Goal: Task Accomplishment & Management: Manage account settings

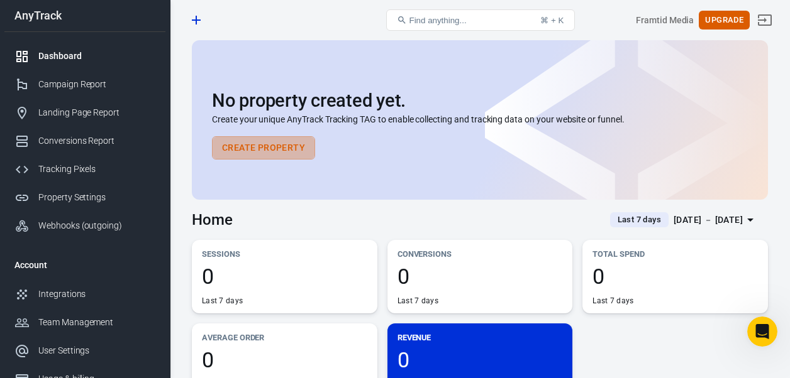
click at [272, 141] on button "Create Property" at bounding box center [263, 147] width 103 height 23
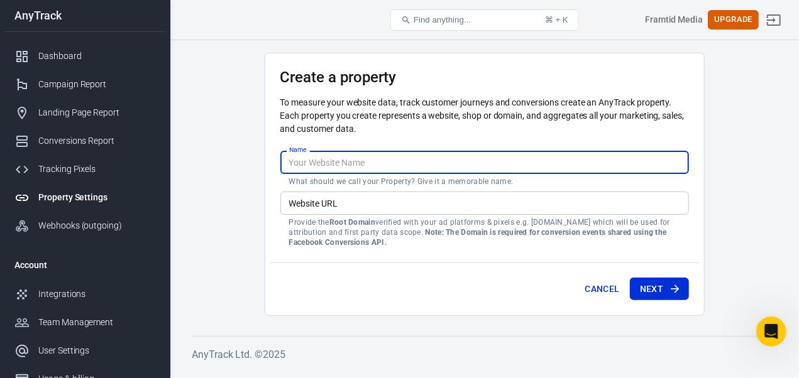
click at [334, 165] on input "Name" at bounding box center [484, 162] width 409 height 23
type input "Framtid Media AS"
click at [362, 199] on input "Website URL" at bounding box center [484, 203] width 409 height 23
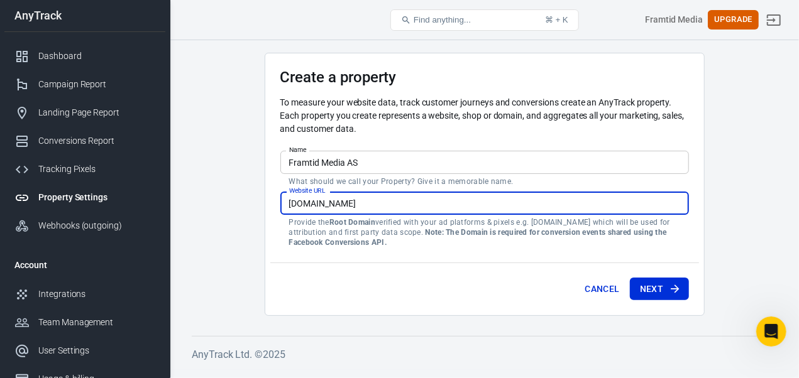
type input "[DOMAIN_NAME]"
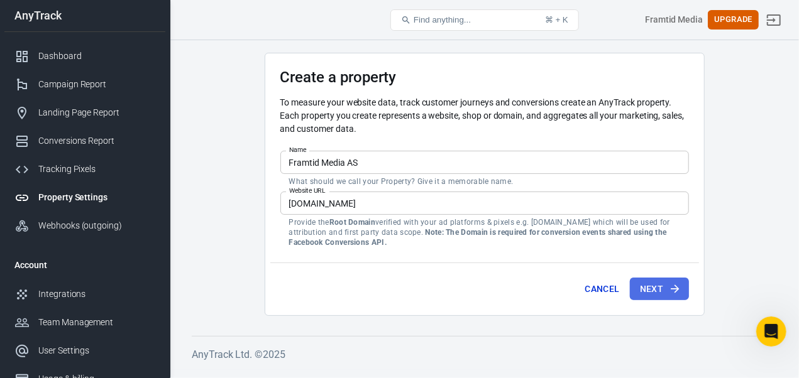
click at [665, 291] on button "Next" at bounding box center [659, 289] width 59 height 23
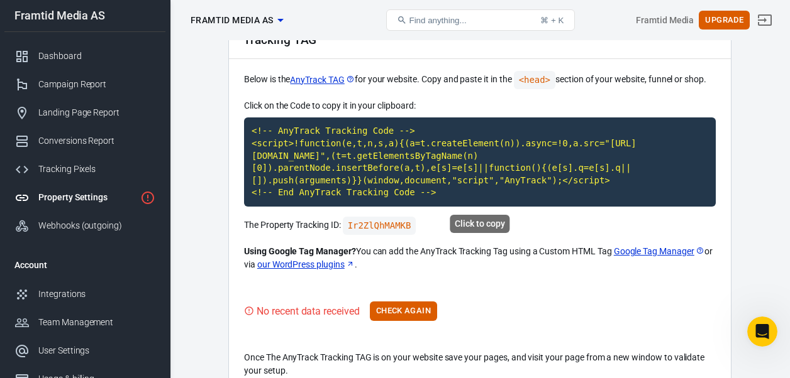
scroll to position [70, 0]
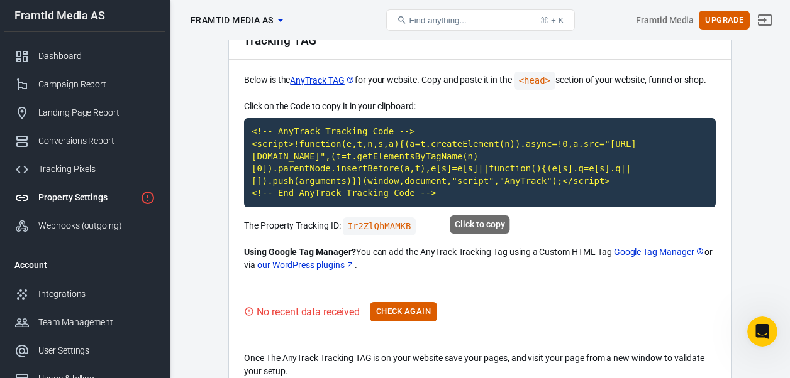
click at [349, 155] on code "<!-- AnyTrack Tracking Code --> <script>!function(e,t,n,s,a){(a=t.createElement…" at bounding box center [479, 162] width 471 height 89
click at [101, 198] on div "Property Settings" at bounding box center [86, 197] width 97 height 13
click at [399, 312] on button "Check Again" at bounding box center [403, 311] width 67 height 19
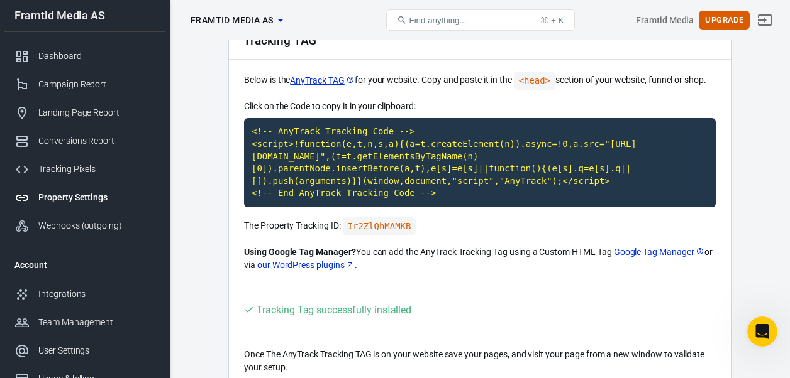
click at [67, 52] on div "Dashboard" at bounding box center [96, 56] width 117 height 13
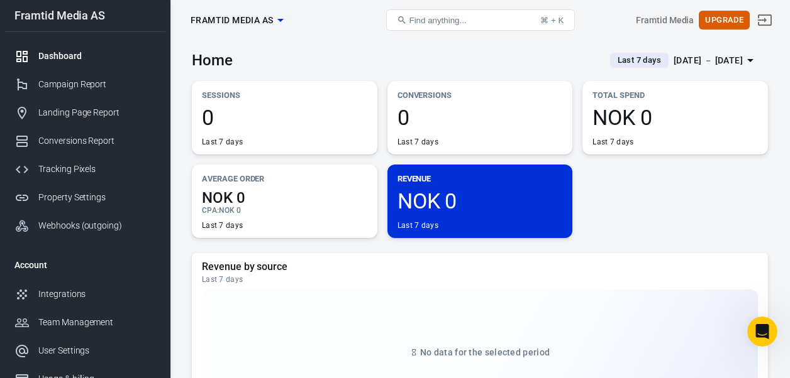
click at [97, 86] on div "Campaign Report" at bounding box center [96, 84] width 117 height 13
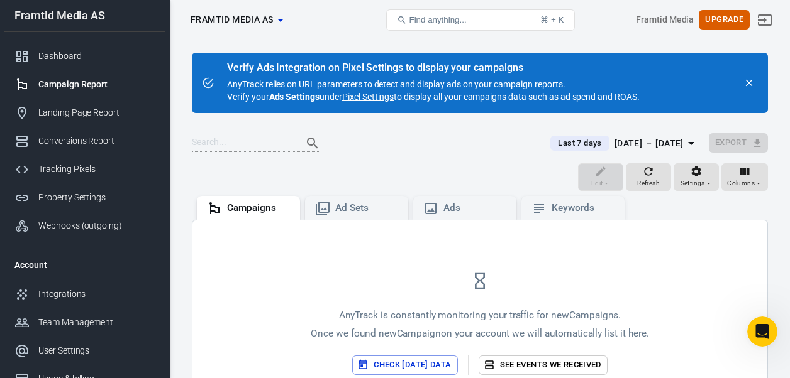
click at [89, 291] on div "Integrations" at bounding box center [96, 294] width 117 height 13
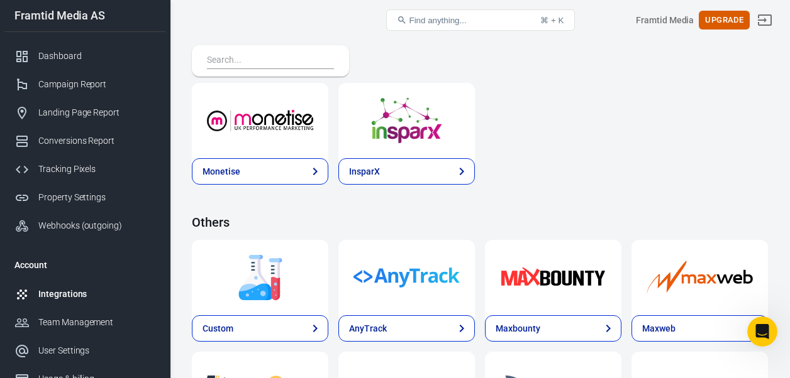
scroll to position [2448, 0]
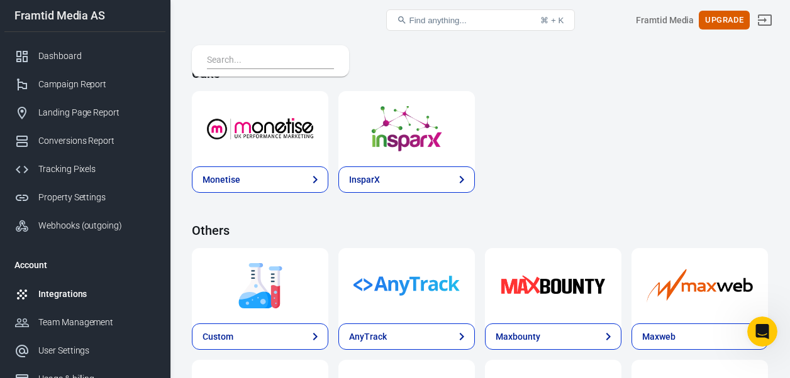
click at [79, 105] on link "Landing Page Report" at bounding box center [84, 113] width 161 height 28
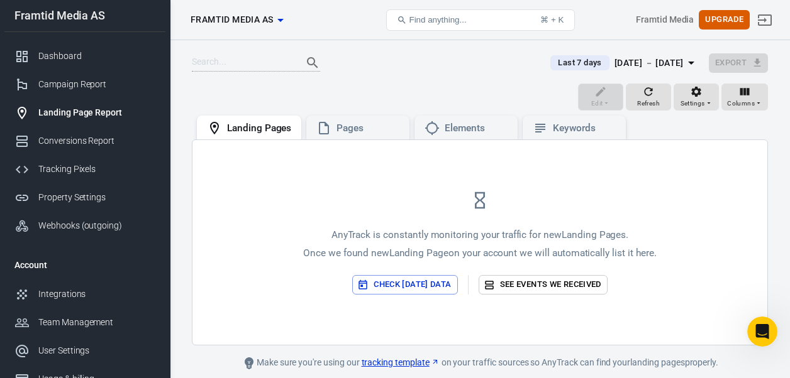
click at [272, 6] on div "Landing Pages Framtid Media AS" at bounding box center [281, 20] width 193 height 30
click at [261, 20] on span "Framtid Media AS" at bounding box center [231, 20] width 82 height 16
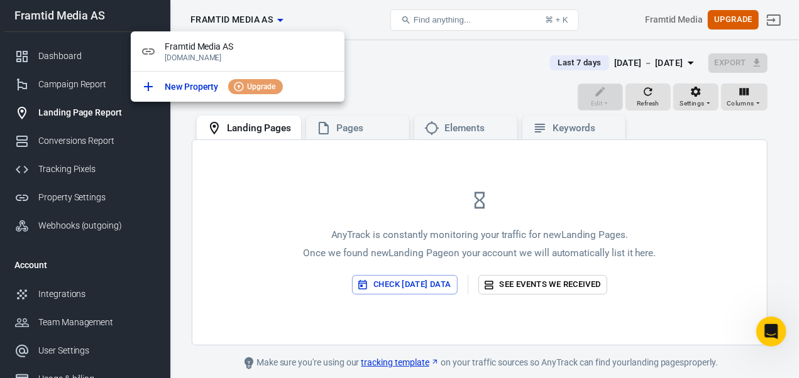
click at [387, 82] on div at bounding box center [399, 189] width 799 height 378
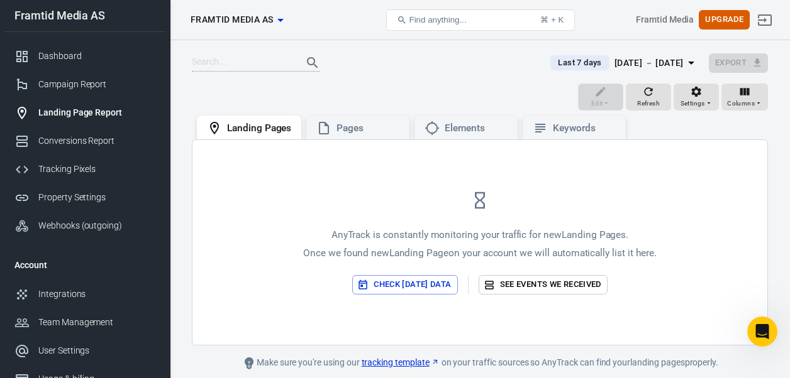
click at [70, 169] on div "Tracking Pixels" at bounding box center [96, 169] width 117 height 13
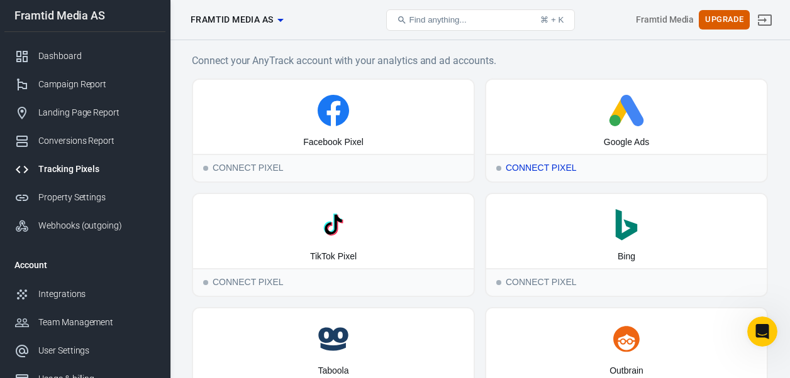
click at [561, 157] on div "Connect Pixel" at bounding box center [626, 168] width 280 height 28
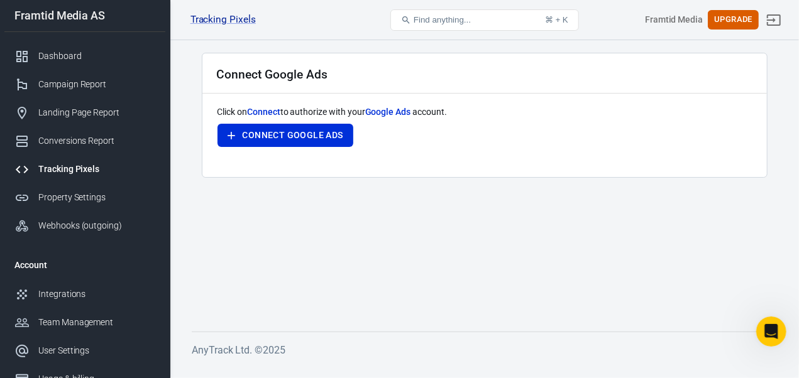
click at [346, 138] on button "Connect Google Ads" at bounding box center [285, 135] width 136 height 23
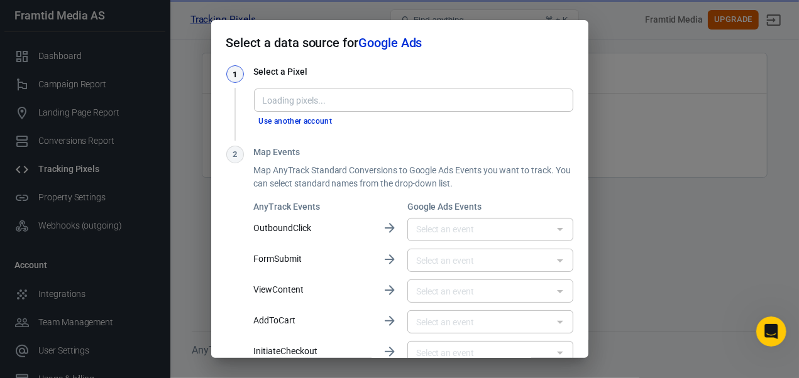
click at [284, 91] on div "Loading pixels..." at bounding box center [413, 100] width 319 height 23
click at [288, 102] on input "Pixel" at bounding box center [413, 100] width 310 height 16
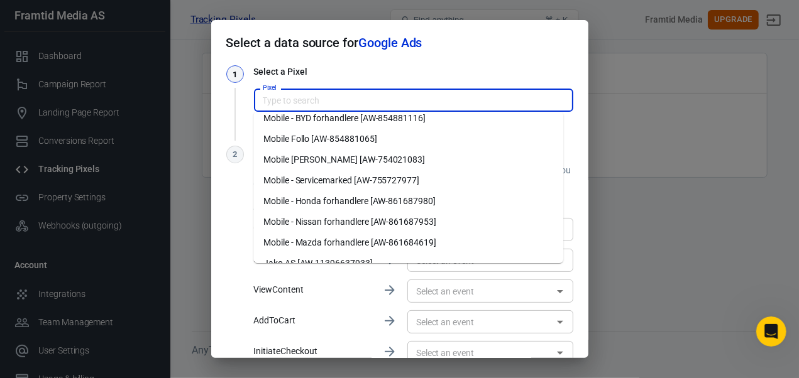
scroll to position [149, 0]
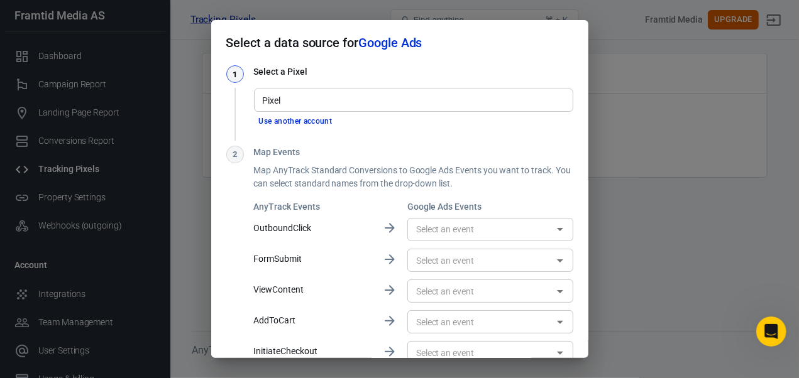
click at [428, 52] on h2 "Select a data source for Google Ads" at bounding box center [399, 42] width 377 height 45
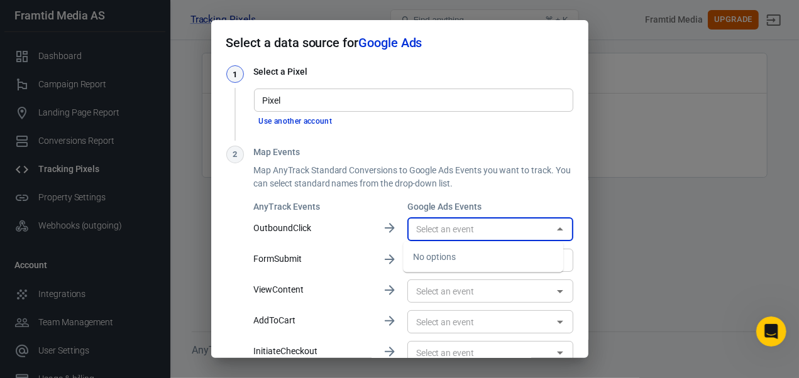
click at [450, 226] on input "text" at bounding box center [480, 230] width 138 height 16
click at [444, 226] on input "text" at bounding box center [480, 230] width 138 height 16
click at [374, 101] on input "Pixel" at bounding box center [413, 100] width 310 height 16
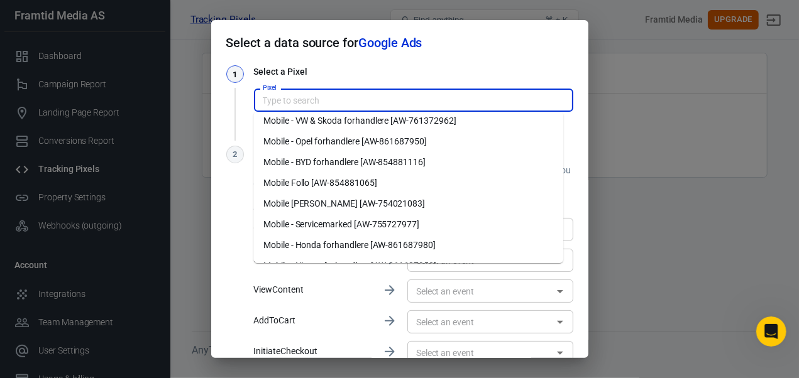
scroll to position [93, 0]
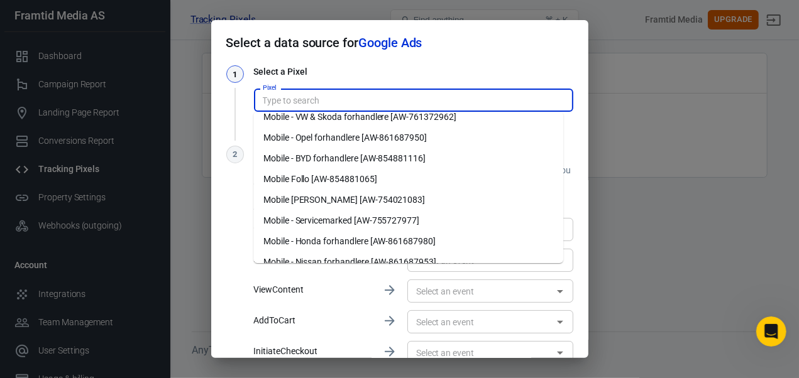
click at [326, 218] on li "Mobile - Servicemarked [AW-755727977]" at bounding box center [408, 221] width 310 height 21
type input "Mobile - Servicemarked [AW-755727977]"
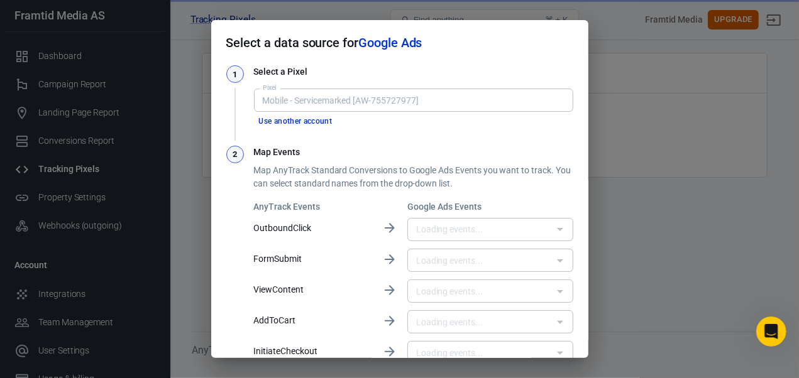
type input "Skjema - Kampanje Bil [o7hbCIi47o8YEOn8regC]"
click at [431, 229] on input "text" at bounding box center [480, 230] width 138 height 16
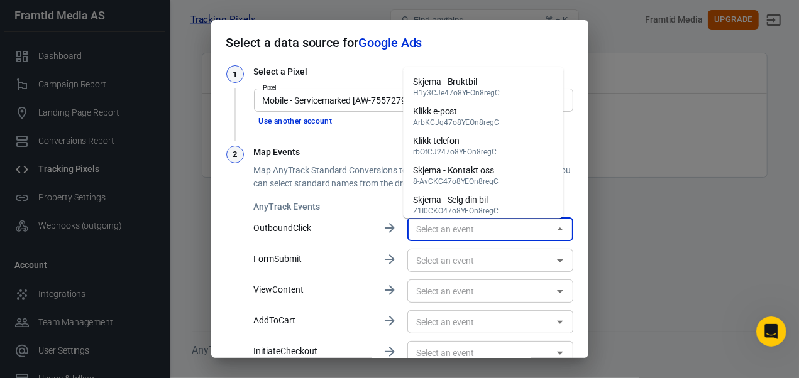
scroll to position [154, 0]
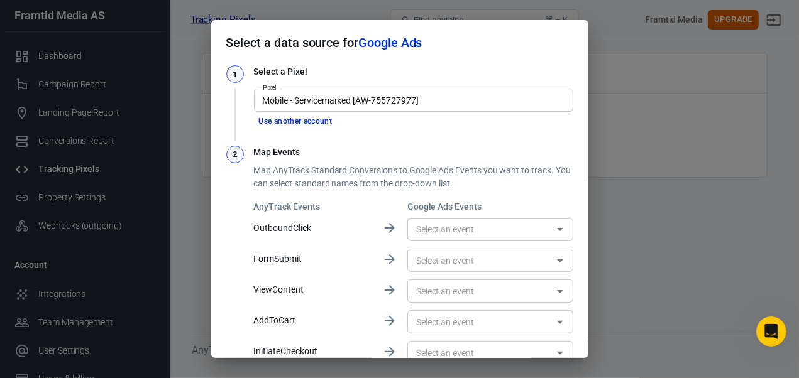
click at [346, 255] on p "FormSubmit" at bounding box center [313, 259] width 118 height 13
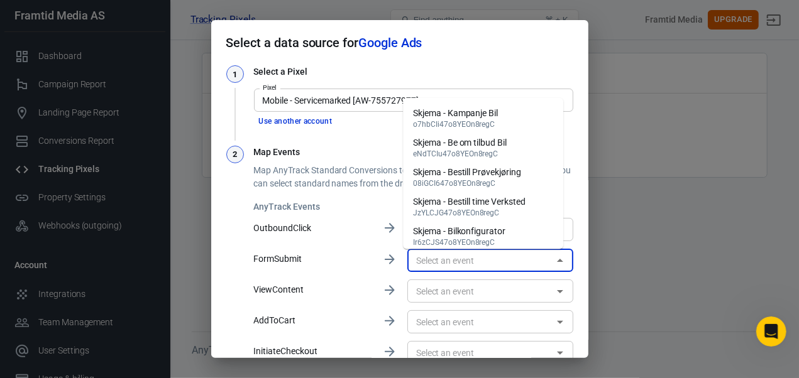
click at [417, 256] on input "text" at bounding box center [480, 261] width 138 height 16
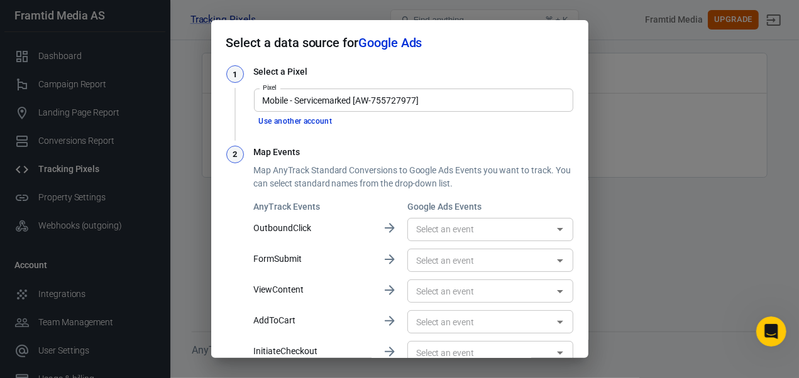
click at [373, 263] on div "AnyTrack Events Google Ads Events OutboundClick ​ FormSubmit ​ ViewContent ​ Ad…" at bounding box center [413, 377] width 319 height 352
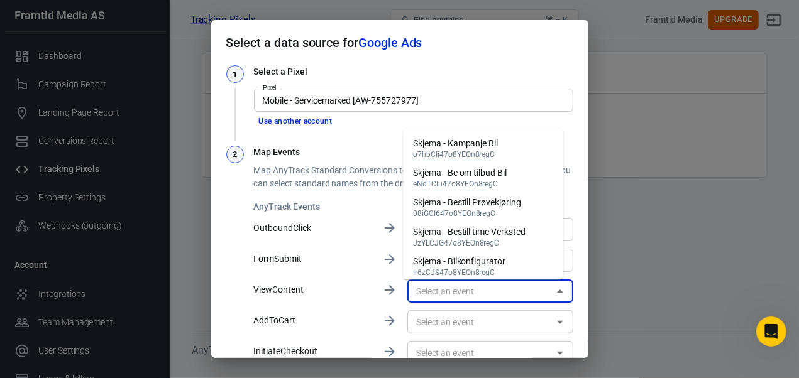
click at [414, 291] on input "text" at bounding box center [480, 292] width 138 height 16
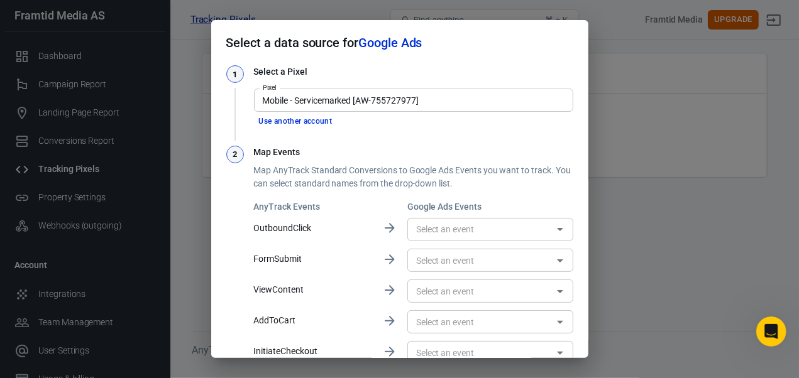
click at [329, 273] on div "AnyTrack Events Google Ads Events OutboundClick ​ FormSubmit ​ ViewContent ​ Ad…" at bounding box center [413, 377] width 319 height 352
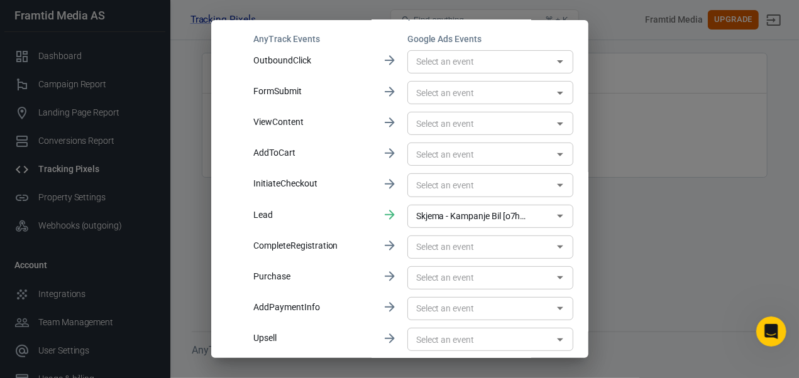
scroll to position [168, 0]
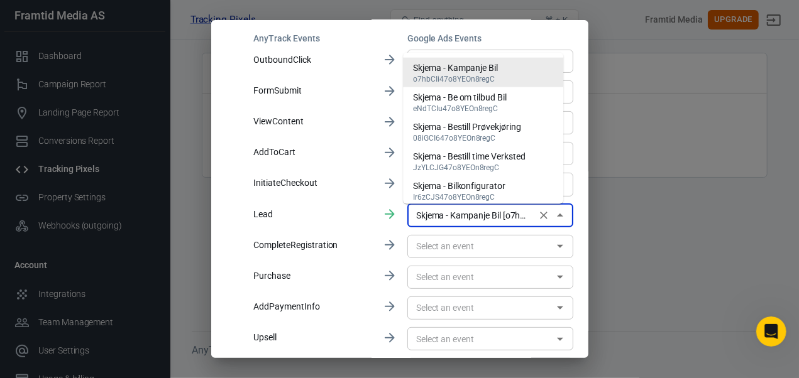
click at [431, 211] on input "Skjema - Kampanje Bil [o7hbCIi47o8YEOn8regC]" at bounding box center [471, 216] width 121 height 16
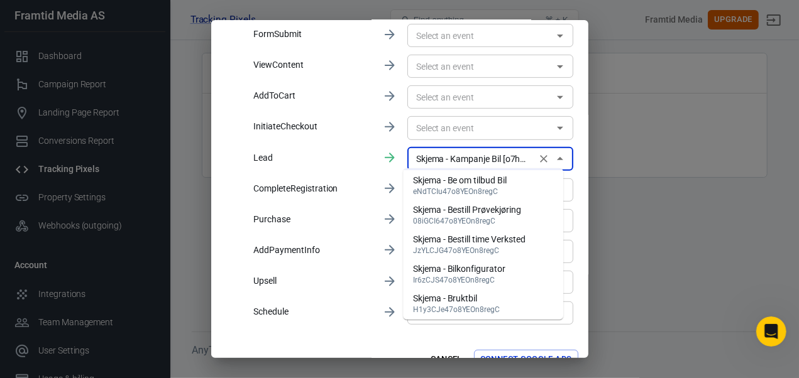
scroll to position [232, 0]
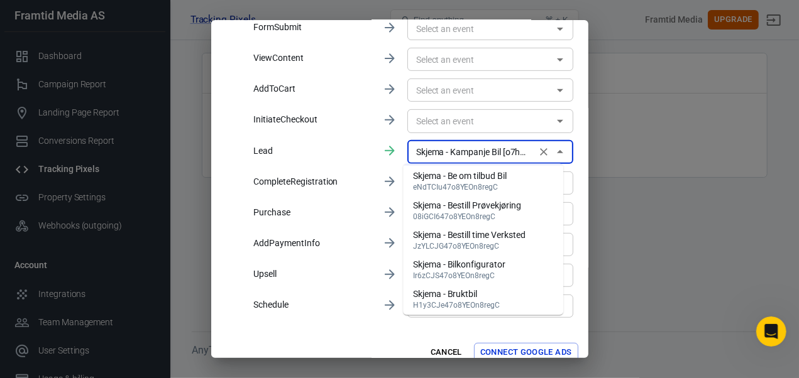
click at [324, 334] on div "Cancel Connect Google Ads" at bounding box center [399, 353] width 377 height 40
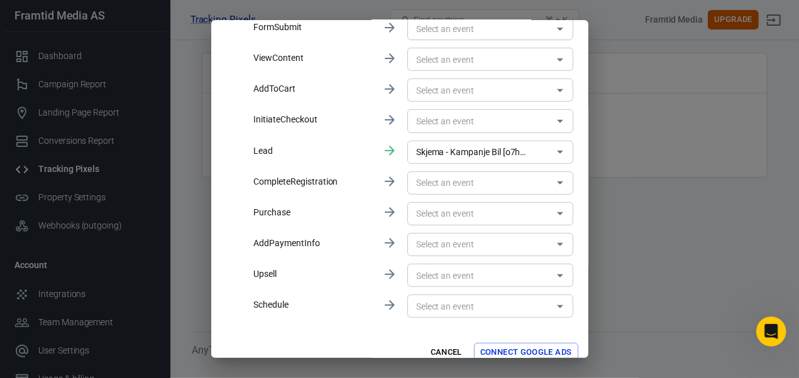
scroll to position [246, 0]
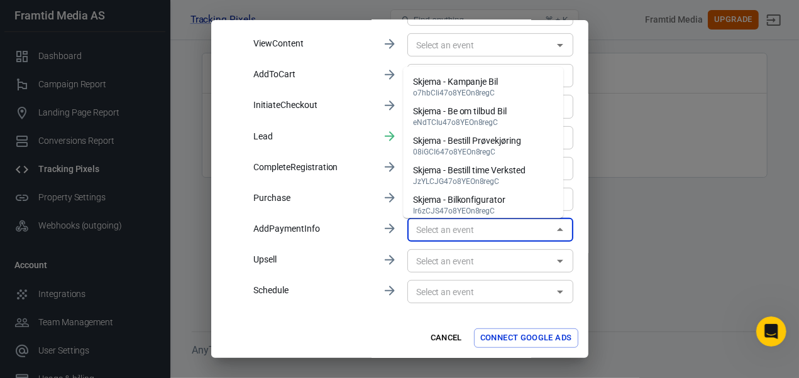
click at [416, 226] on input "text" at bounding box center [480, 231] width 138 height 16
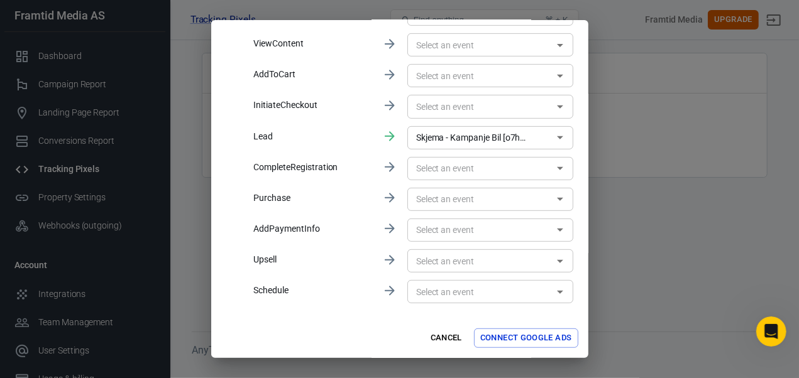
click at [358, 233] on p "AddPaymentInfo" at bounding box center [313, 229] width 118 height 13
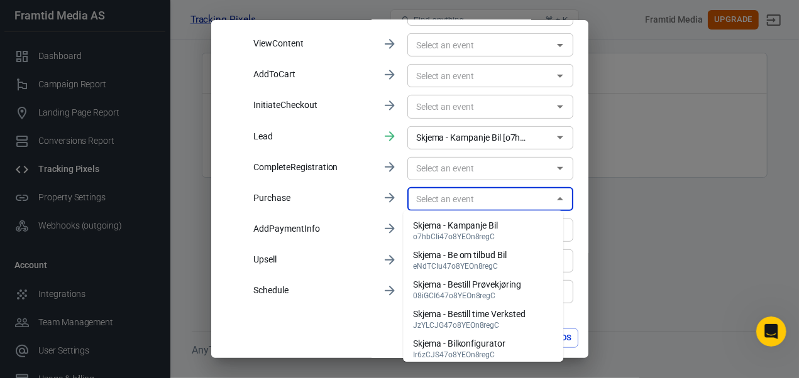
click at [433, 192] on input "text" at bounding box center [480, 200] width 138 height 16
click at [375, 253] on div "AnyTrack Events Google Ads Events OutboundClick ​ FormSubmit ​ ViewContent ​ Ad…" at bounding box center [413, 130] width 319 height 352
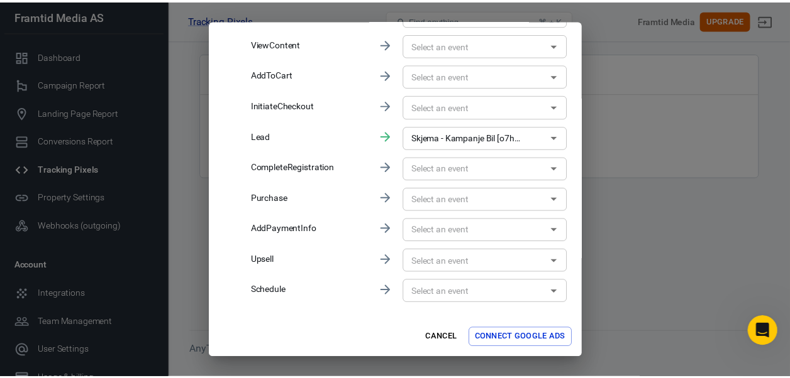
scroll to position [0, 0]
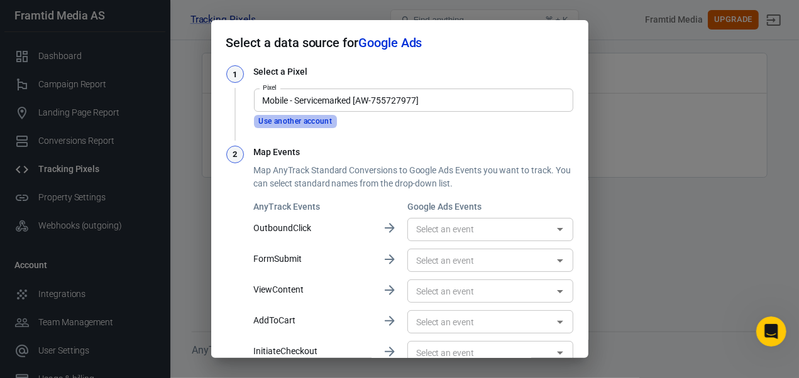
click at [322, 117] on button "Use another account" at bounding box center [296, 121] width 84 height 13
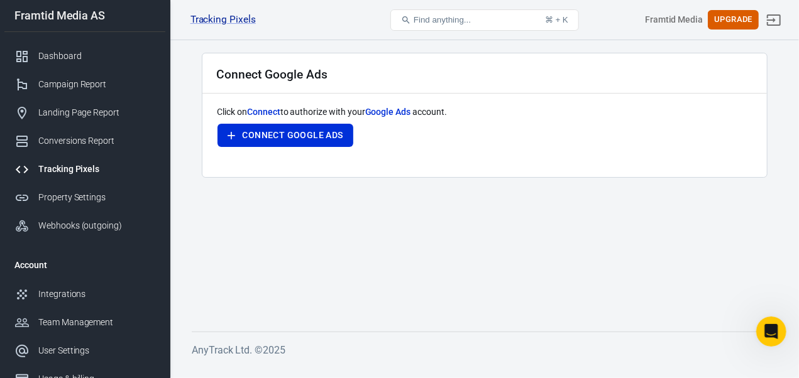
click at [71, 233] on link "Webhooks (outgoing)" at bounding box center [84, 226] width 161 height 28
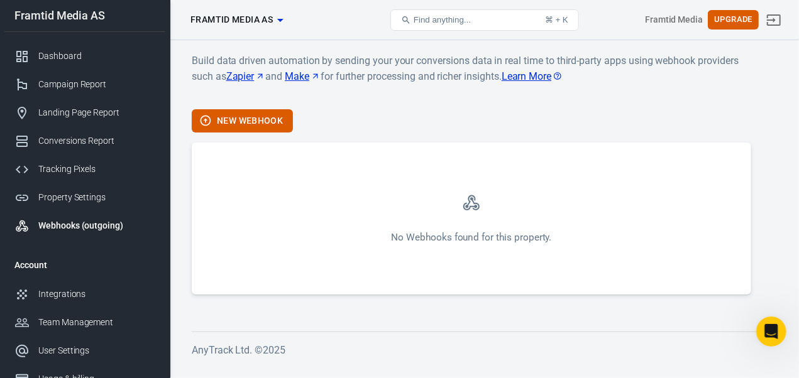
click at [97, 194] on div "Property Settings" at bounding box center [96, 197] width 117 height 13
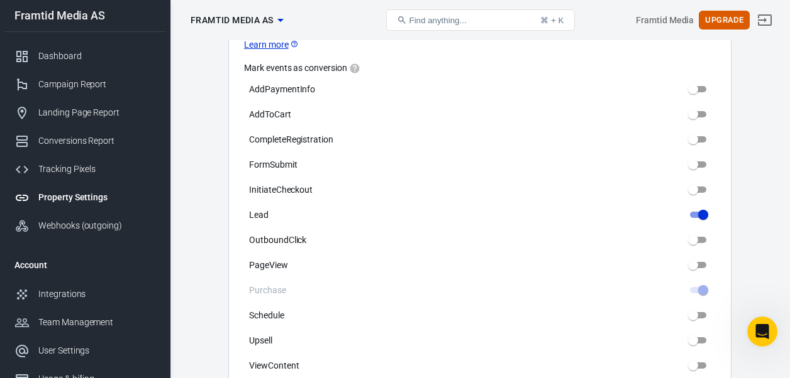
scroll to position [637, 0]
click at [676, 256] on label "PageView" at bounding box center [479, 266] width 471 height 20
click at [676, 259] on input "PageView" at bounding box center [692, 266] width 45 height 15
checkbox input "true"
click at [705, 158] on input "FormSubmit" at bounding box center [692, 165] width 45 height 15
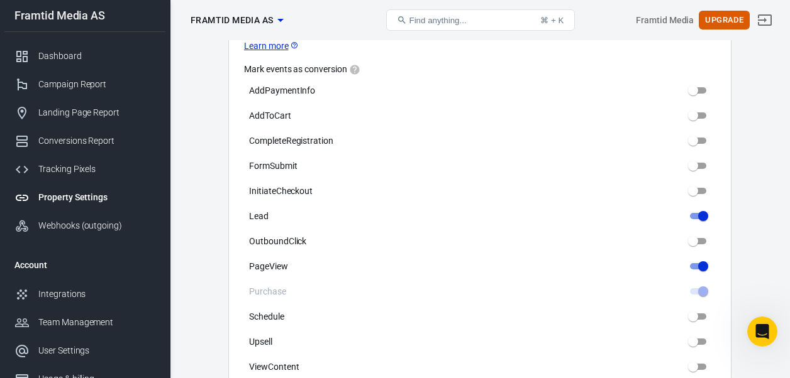
checkbox input "true"
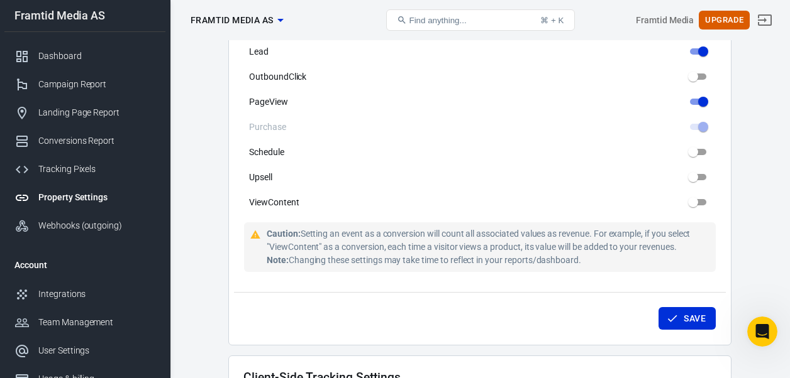
scroll to position [803, 0]
click at [691, 292] on div "Save" at bounding box center [480, 315] width 492 height 48
click at [688, 306] on button "Save" at bounding box center [686, 317] width 57 height 23
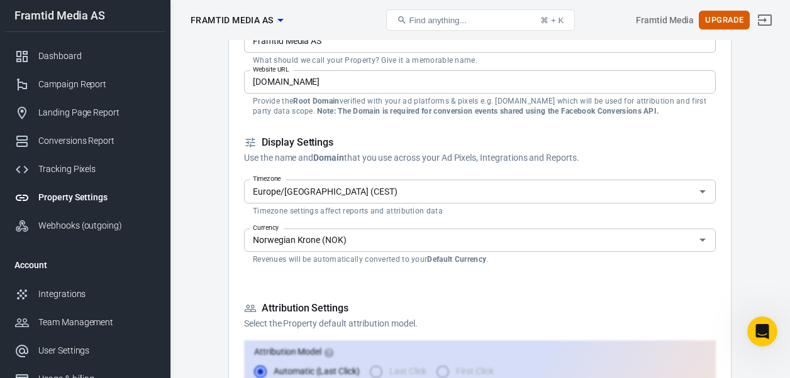
scroll to position [116, 0]
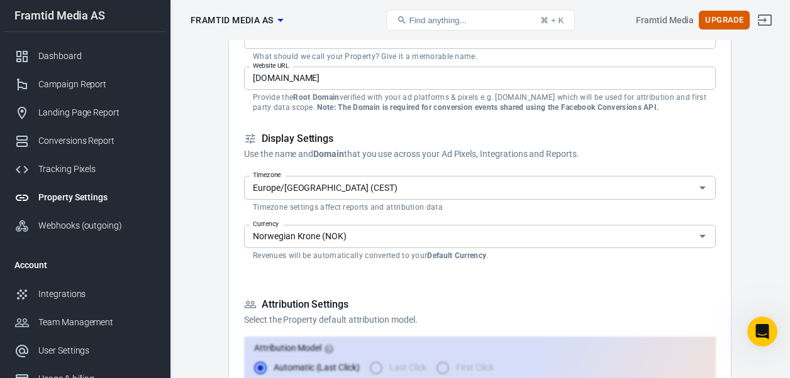
click at [82, 142] on div "Conversions Report" at bounding box center [96, 141] width 117 height 13
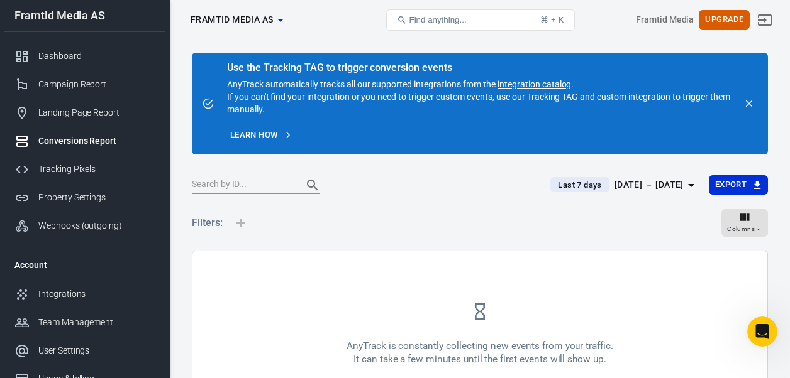
click at [85, 119] on div "Landing Page Report" at bounding box center [96, 112] width 117 height 13
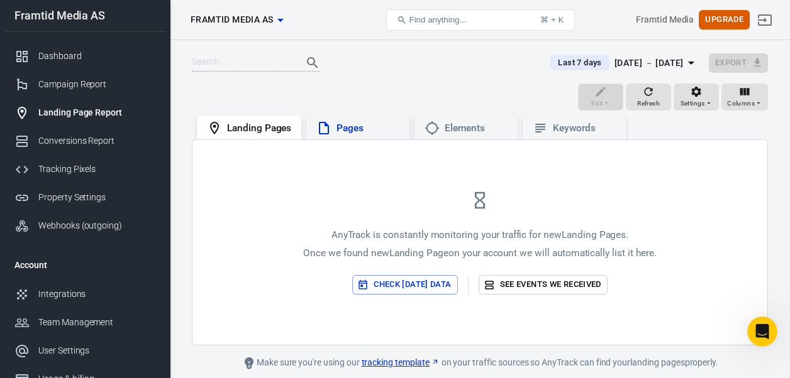
click at [342, 132] on div "Pages" at bounding box center [367, 128] width 63 height 13
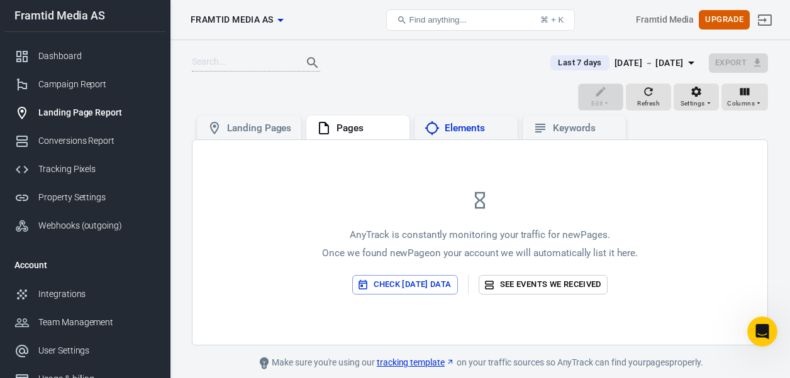
click at [446, 134] on div "Elements" at bounding box center [475, 128] width 63 height 13
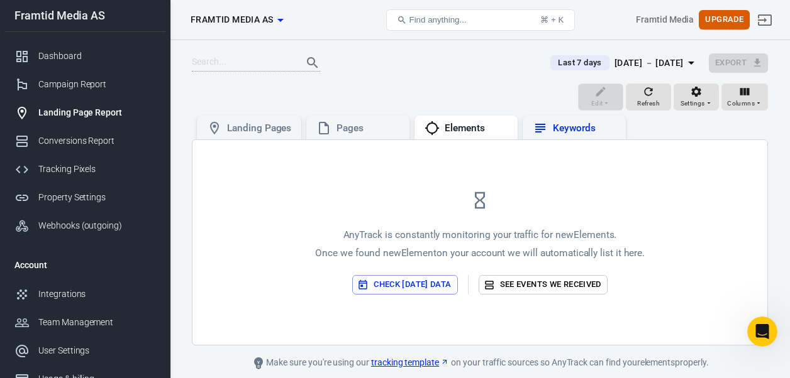
click at [549, 123] on div "Keywords" at bounding box center [573, 128] width 83 height 15
click at [89, 85] on div "Campaign Report" at bounding box center [96, 84] width 117 height 13
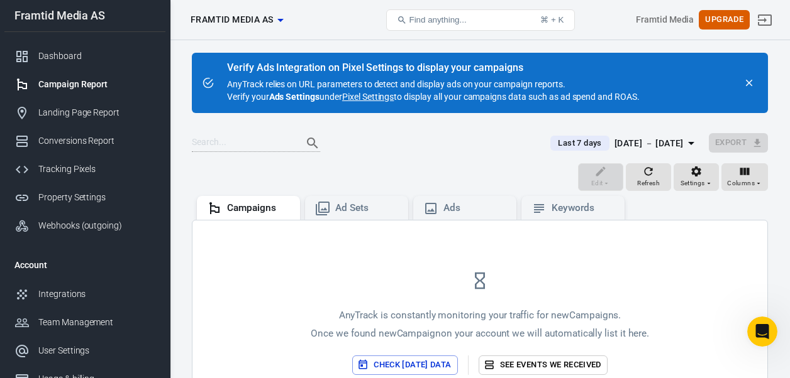
click at [79, 57] on div "Dashboard" at bounding box center [96, 56] width 117 height 13
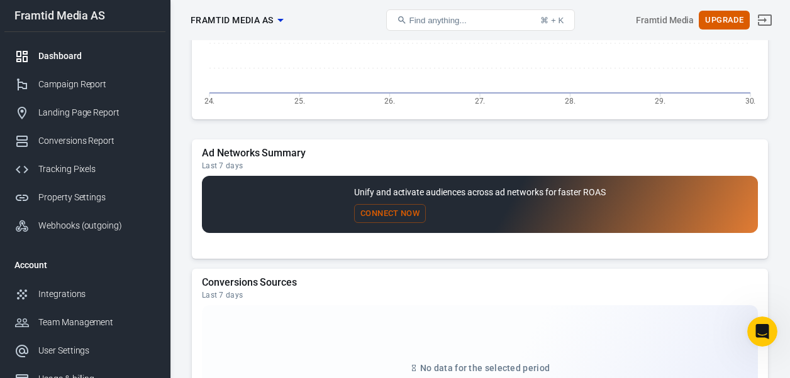
scroll to position [987, 0]
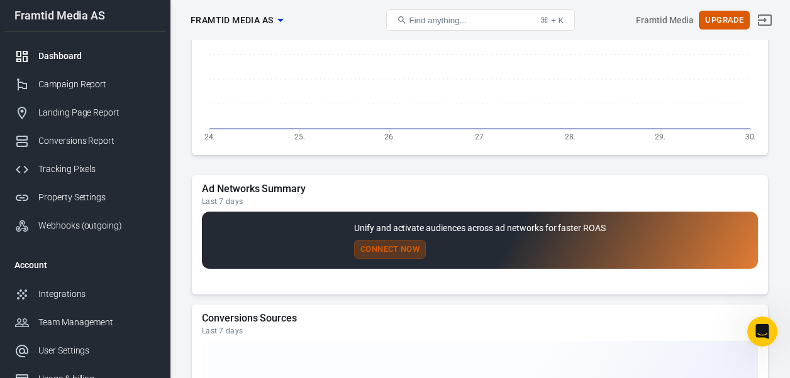
click at [388, 247] on button "Connect Now" at bounding box center [390, 249] width 72 height 19
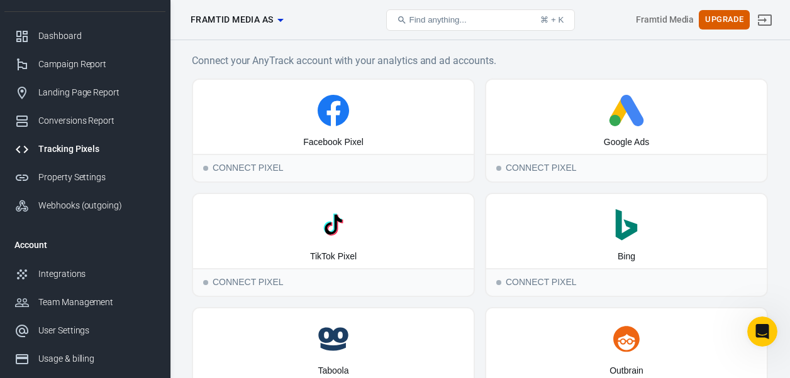
scroll to position [3, 0]
